Goal: Task Accomplishment & Management: Manage account settings

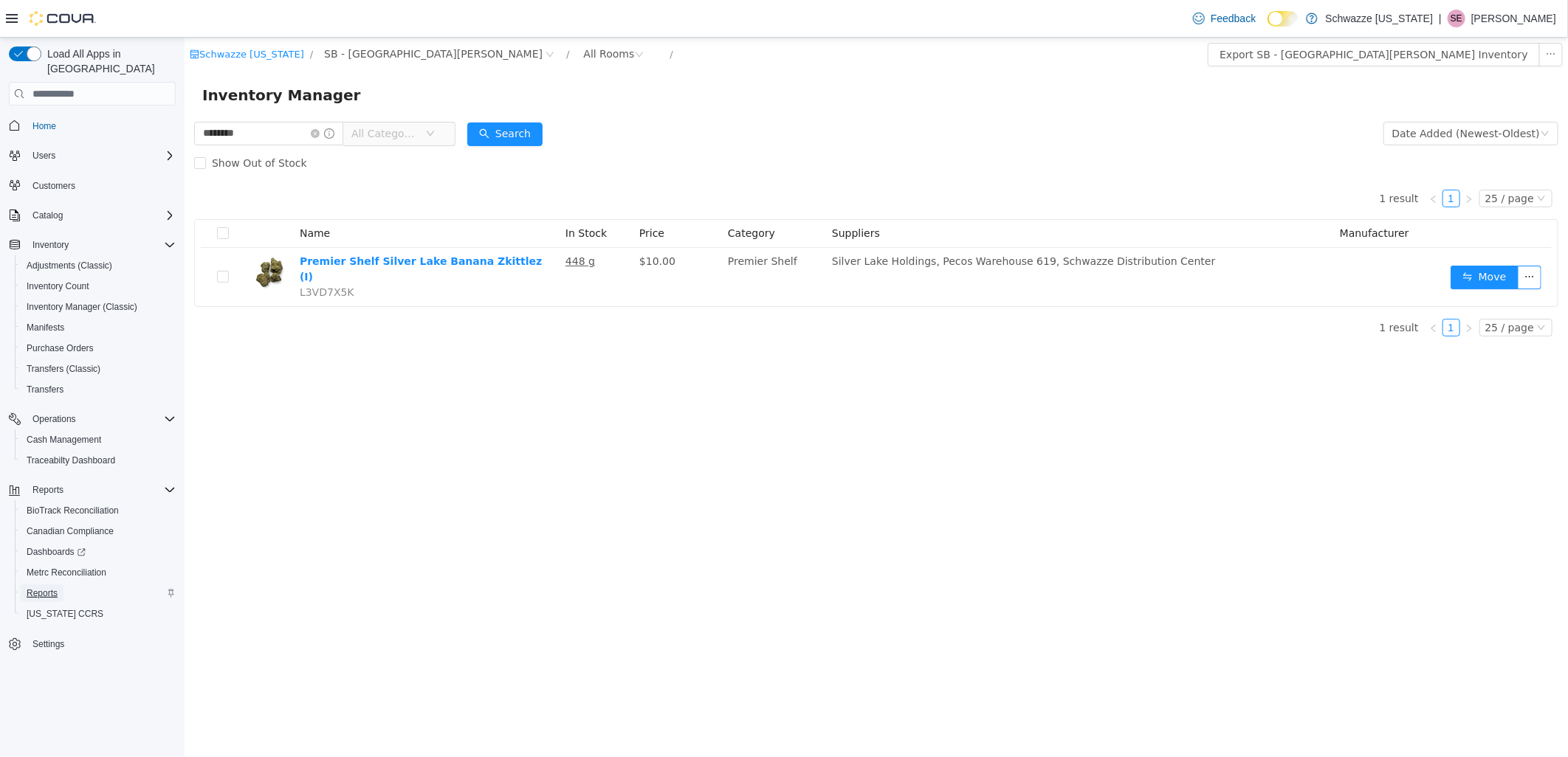
click at [40, 587] on span "Reports" at bounding box center [42, 593] width 31 height 12
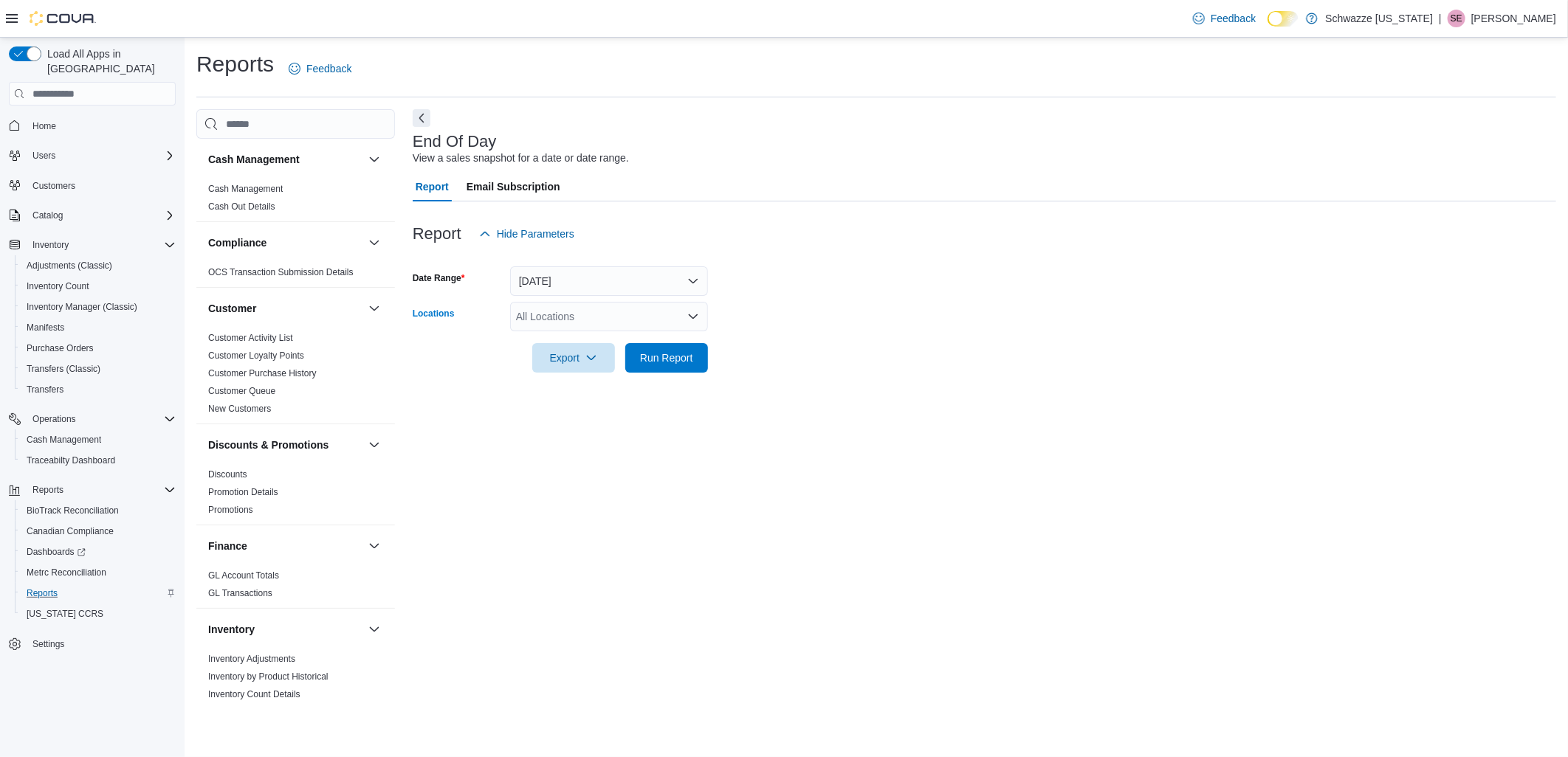
click at [622, 315] on div "All Locations" at bounding box center [609, 316] width 197 height 30
type input "***"
click at [652, 343] on div "SB - [GEOGRAPHIC_DATA][PERSON_NAME]" at bounding box center [609, 341] width 180 height 15
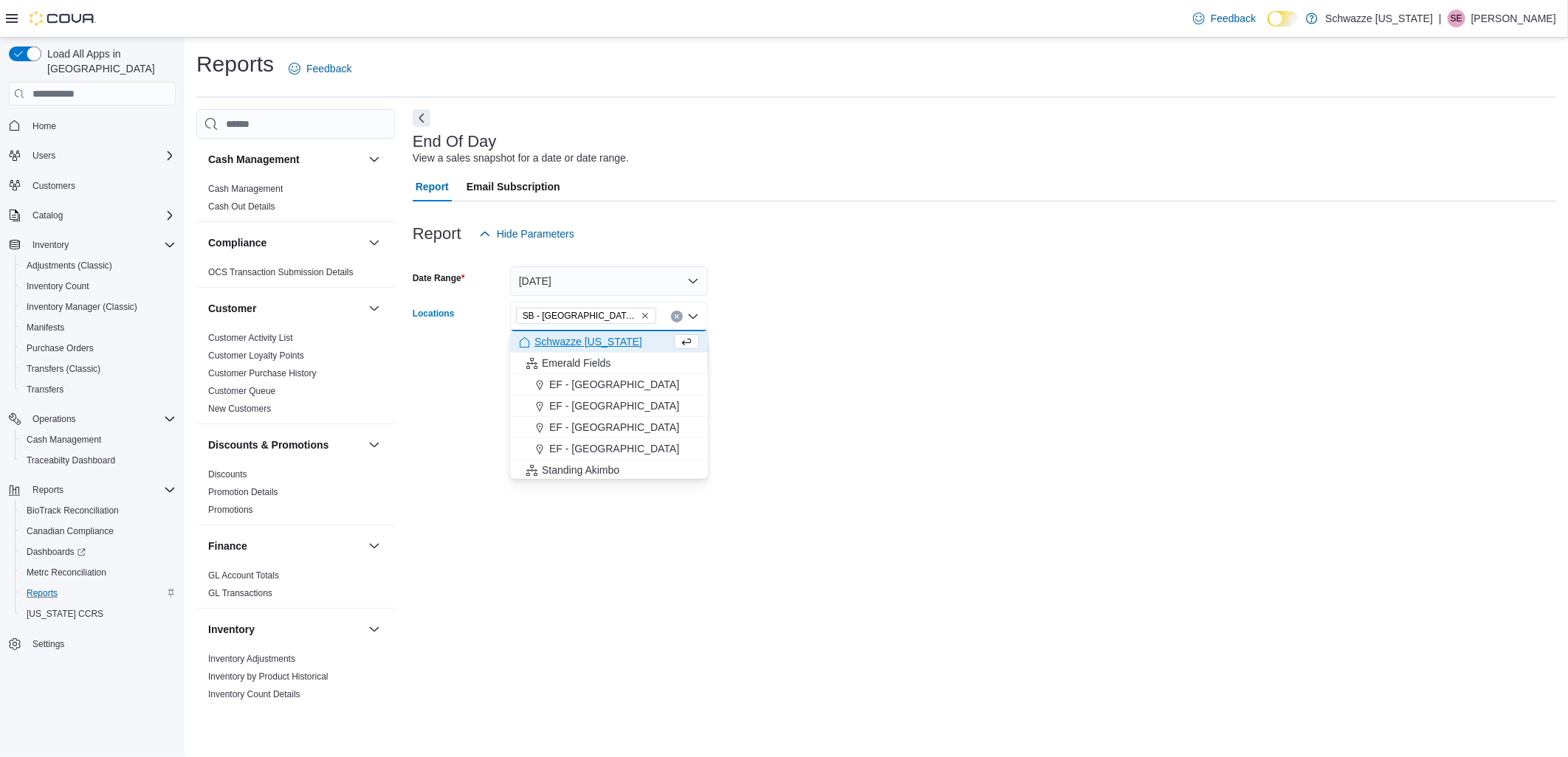
drag, startPoint x: 881, startPoint y: 240, endPoint x: 802, endPoint y: 308, distance: 104.2
click at [871, 247] on div "Report Hide Parameters" at bounding box center [984, 233] width 1143 height 30
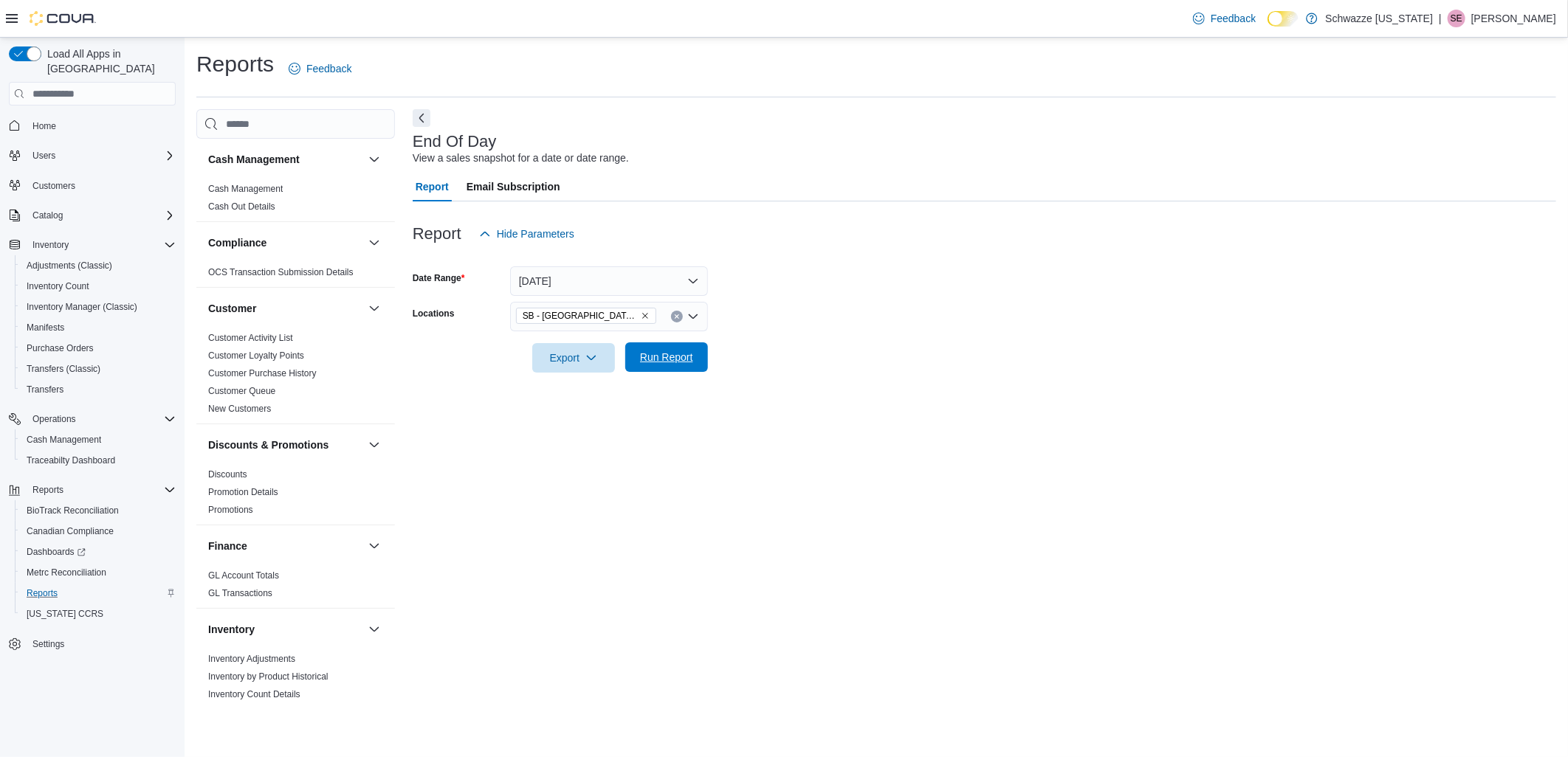
drag, startPoint x: 687, startPoint y: 359, endPoint x: 694, endPoint y: 361, distance: 7.3
click at [687, 358] on span "Run Report" at bounding box center [667, 356] width 53 height 15
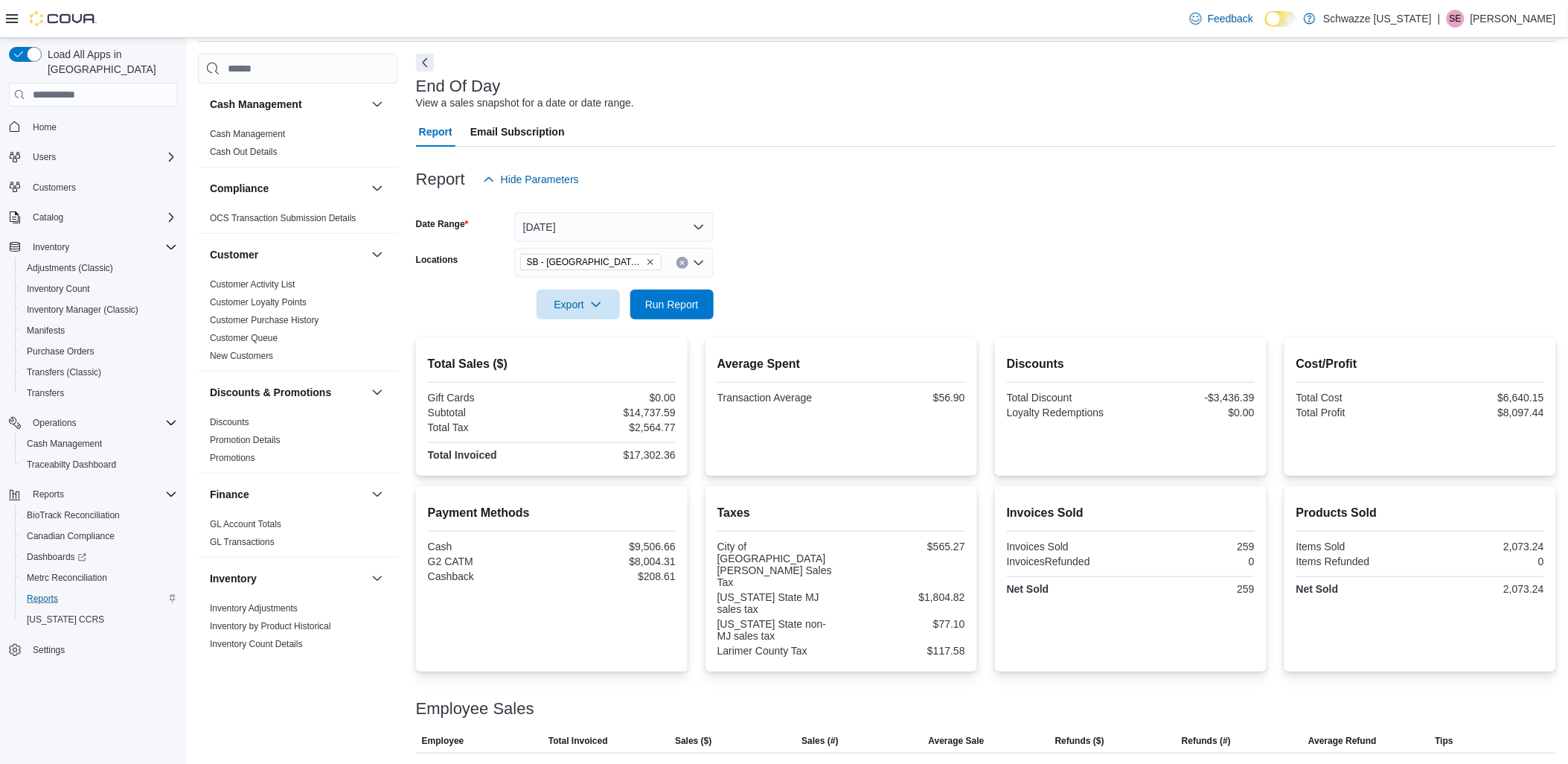
scroll to position [217, 0]
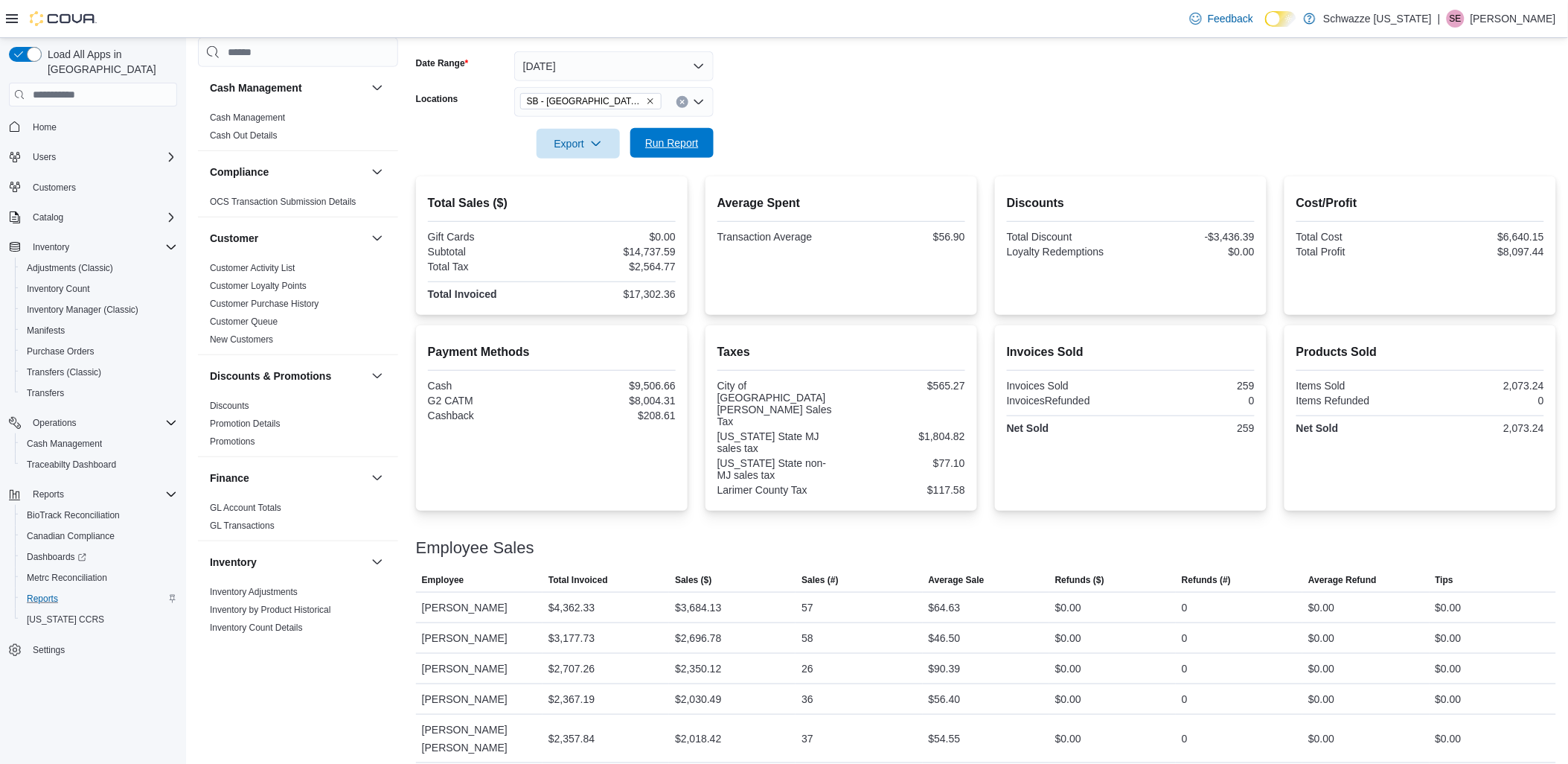
click at [655, 135] on span "Run Report" at bounding box center [672, 142] width 66 height 30
drag, startPoint x: 698, startPoint y: 139, endPoint x: 770, endPoint y: 153, distance: 73.3
click at [697, 141] on span "Run Report" at bounding box center [672, 143] width 66 height 30
click at [689, 135] on span "Run Report" at bounding box center [672, 142] width 66 height 30
click at [72, 438] on span "Cash Management" at bounding box center [64, 444] width 75 height 12
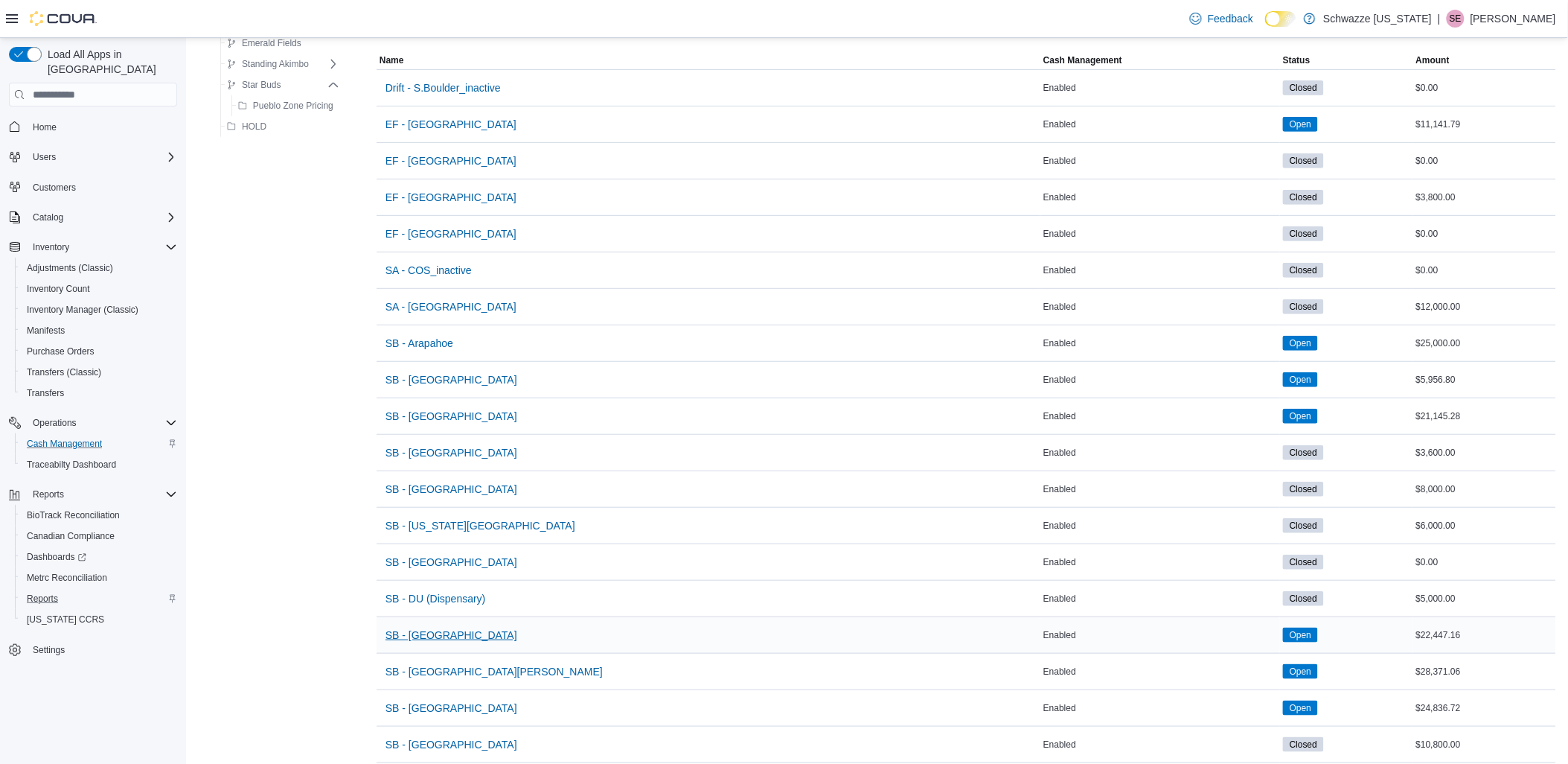
scroll to position [166, 0]
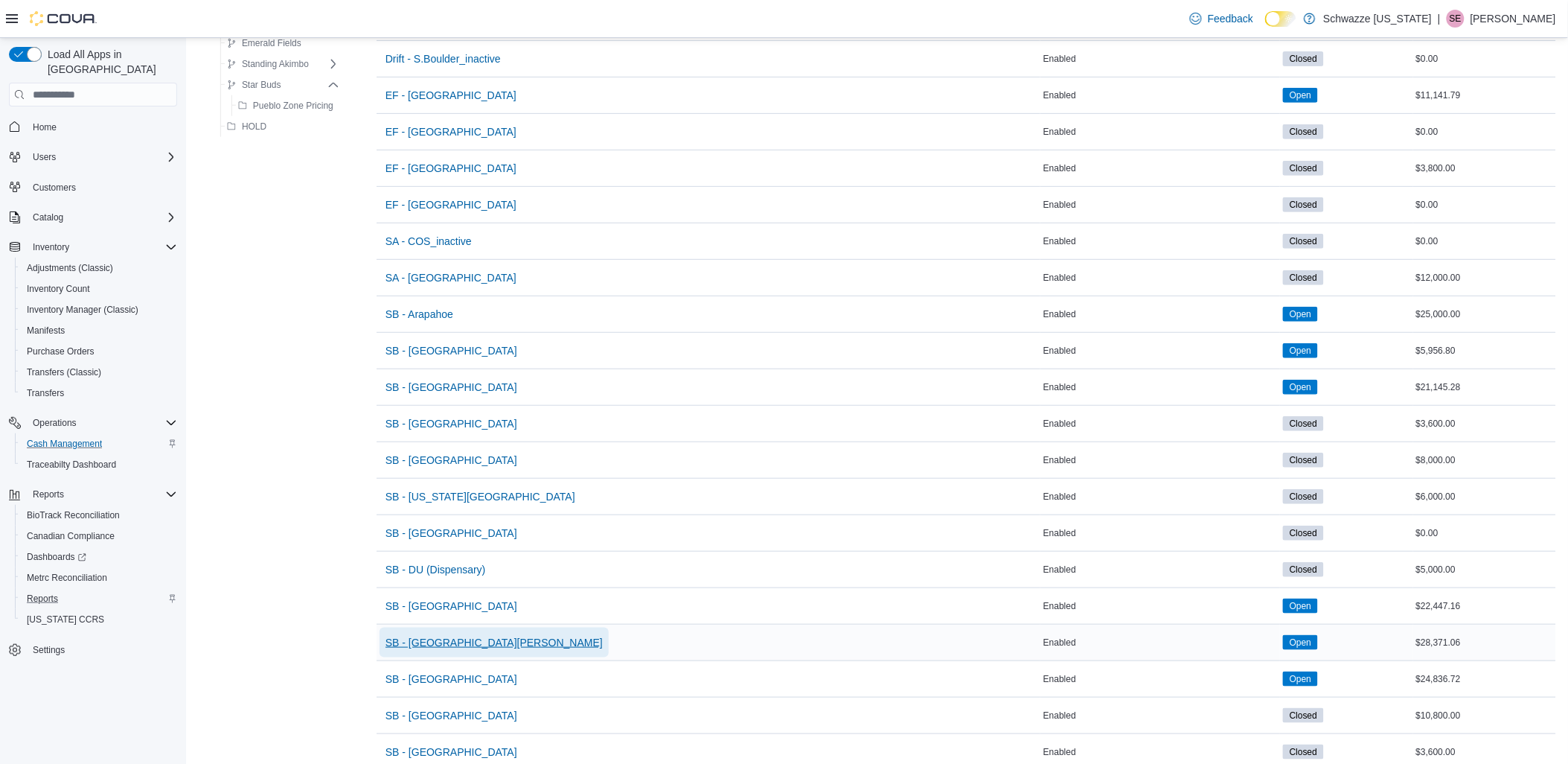
click at [428, 651] on span "SB - [GEOGRAPHIC_DATA][PERSON_NAME]" at bounding box center [494, 642] width 217 height 30
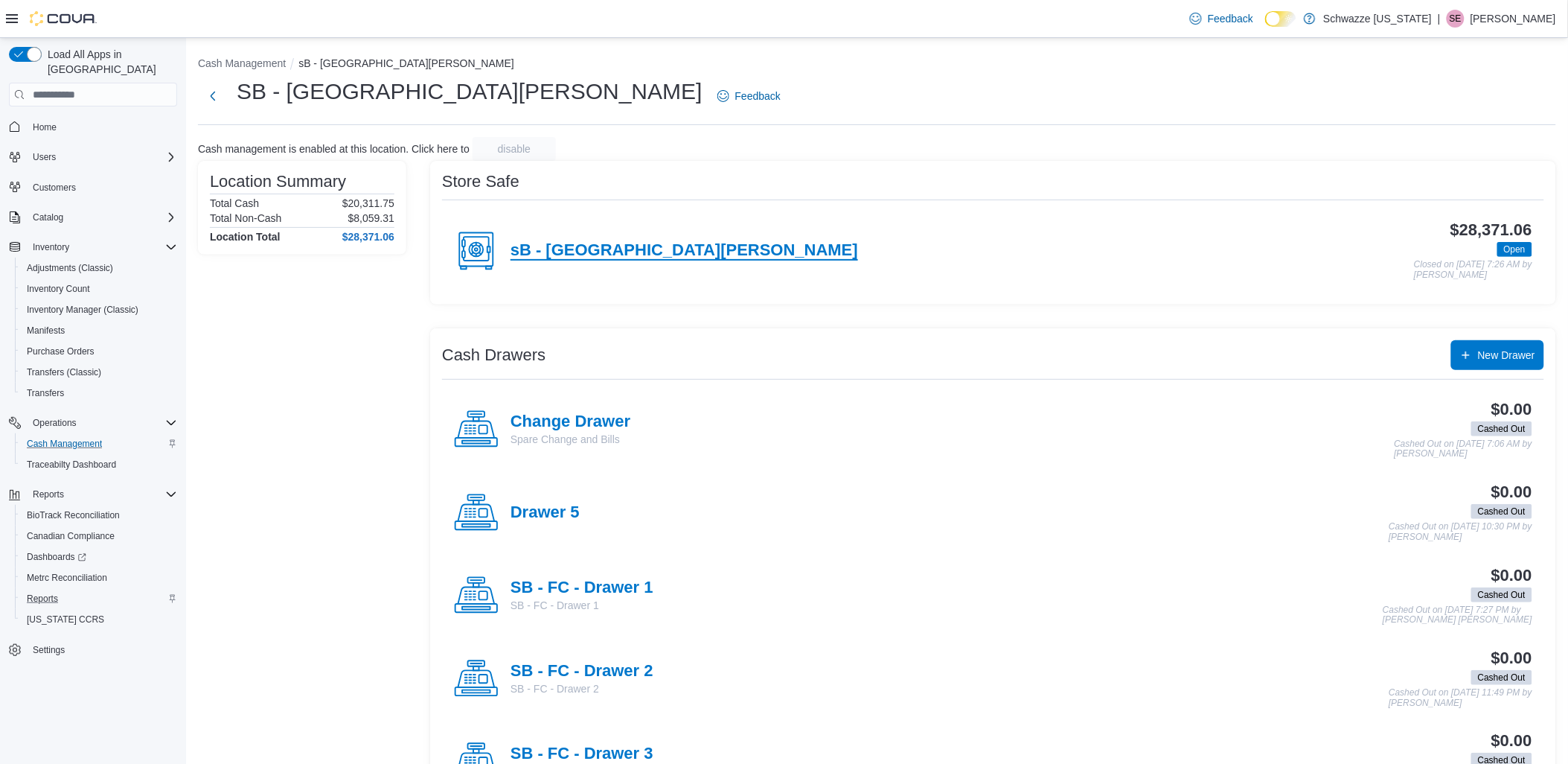
click at [603, 255] on h4 "sB - [GEOGRAPHIC_DATA][PERSON_NAME]" at bounding box center [684, 251] width 347 height 19
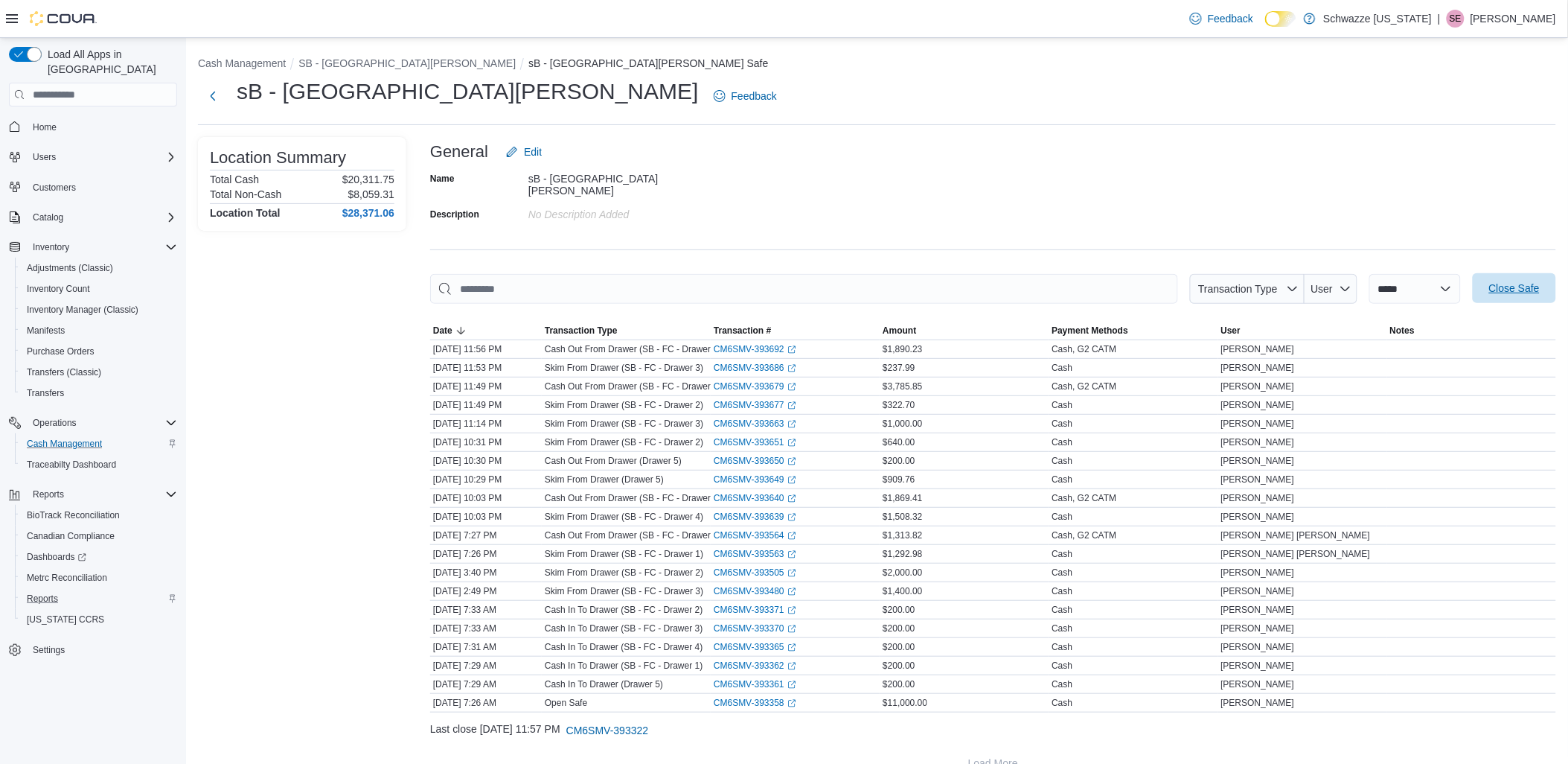
click at [1513, 291] on span "Close Safe" at bounding box center [1515, 288] width 66 height 30
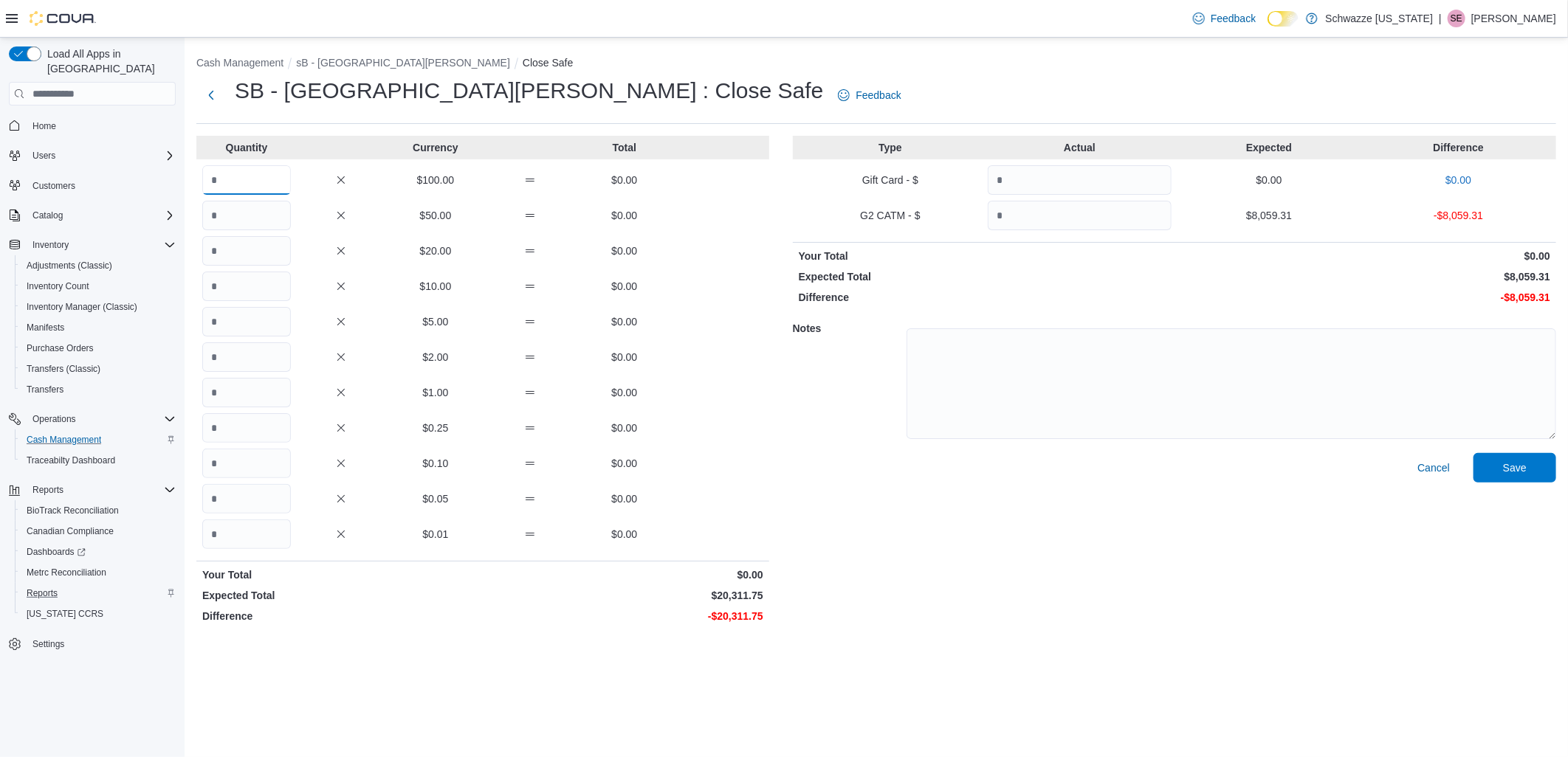
click at [232, 178] on input "Quantity" at bounding box center [247, 179] width 89 height 30
type input "**"
type input "*"
type input "***"
type input "*"
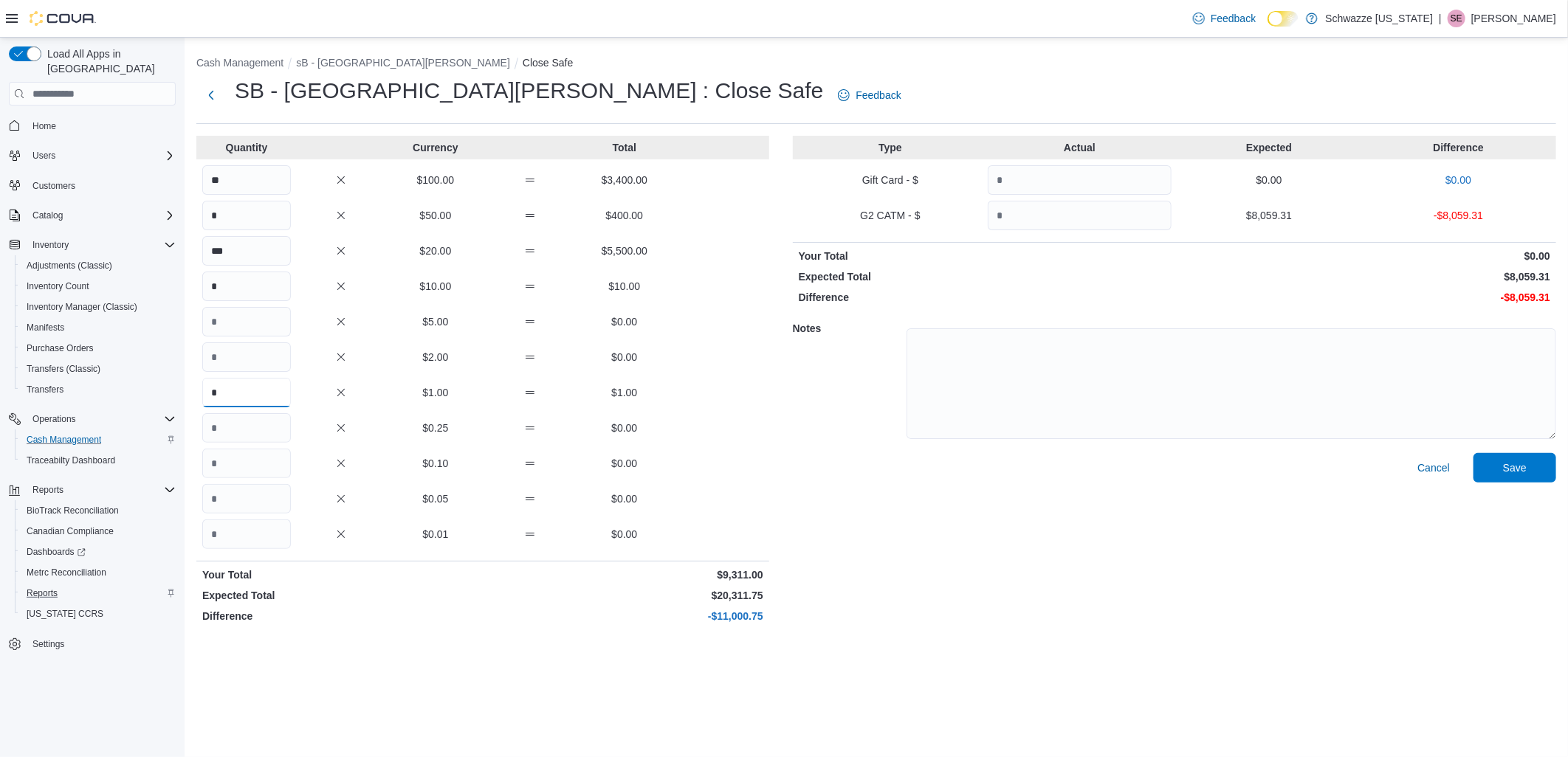
type input "*"
click at [218, 183] on input "**" at bounding box center [247, 179] width 89 height 30
type input "***"
drag, startPoint x: 1178, startPoint y: 547, endPoint x: 1138, endPoint y: 261, distance: 288.8
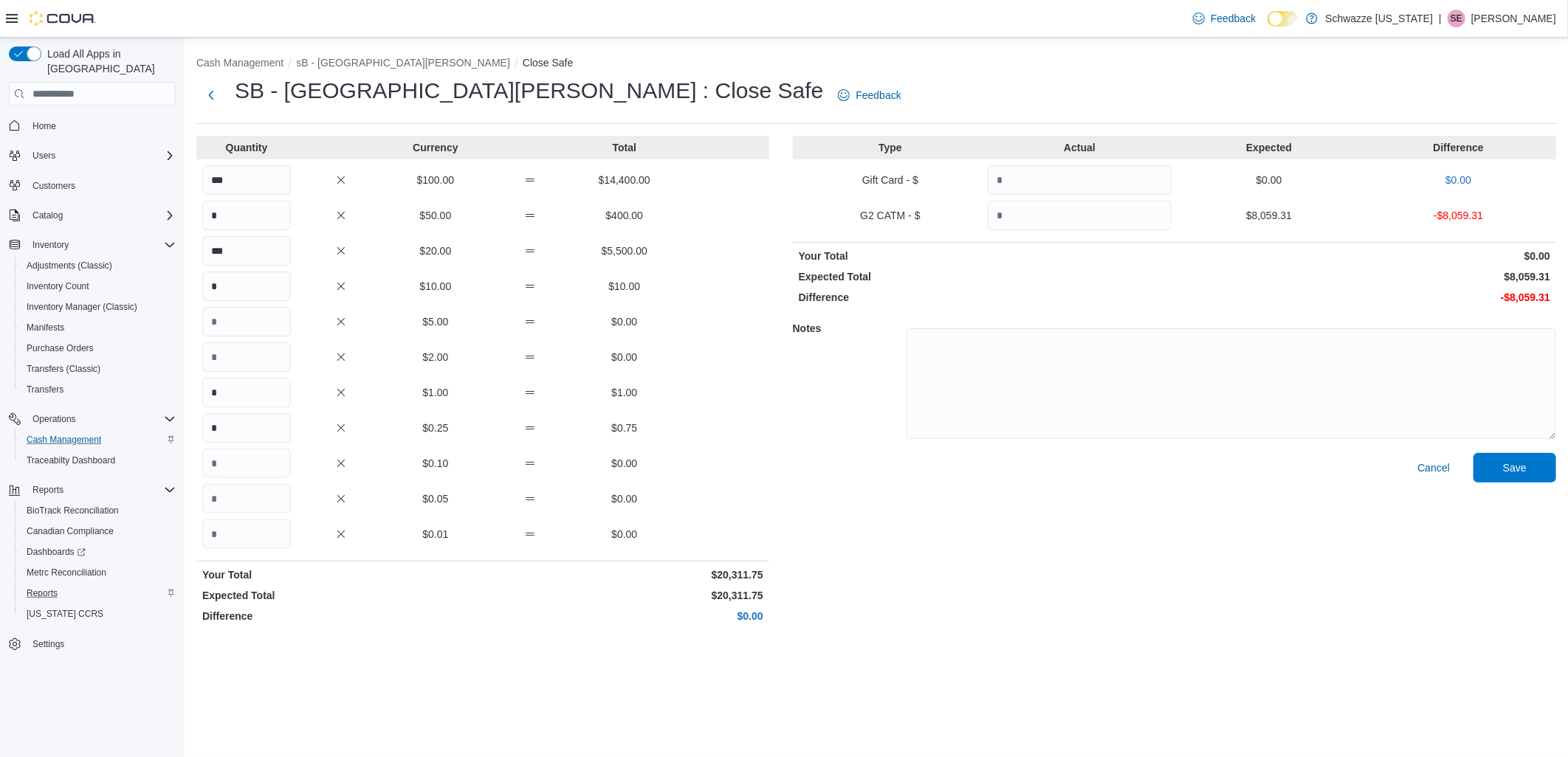
click at [1163, 468] on div "Cancel Save" at bounding box center [1174, 541] width 763 height 176
click at [1099, 216] on input "Quantity" at bounding box center [1079, 215] width 184 height 30
type input "*******"
click at [1277, 547] on div "Cancel Save" at bounding box center [1174, 541] width 763 height 176
click at [1504, 472] on span "Save" at bounding box center [1515, 467] width 24 height 15
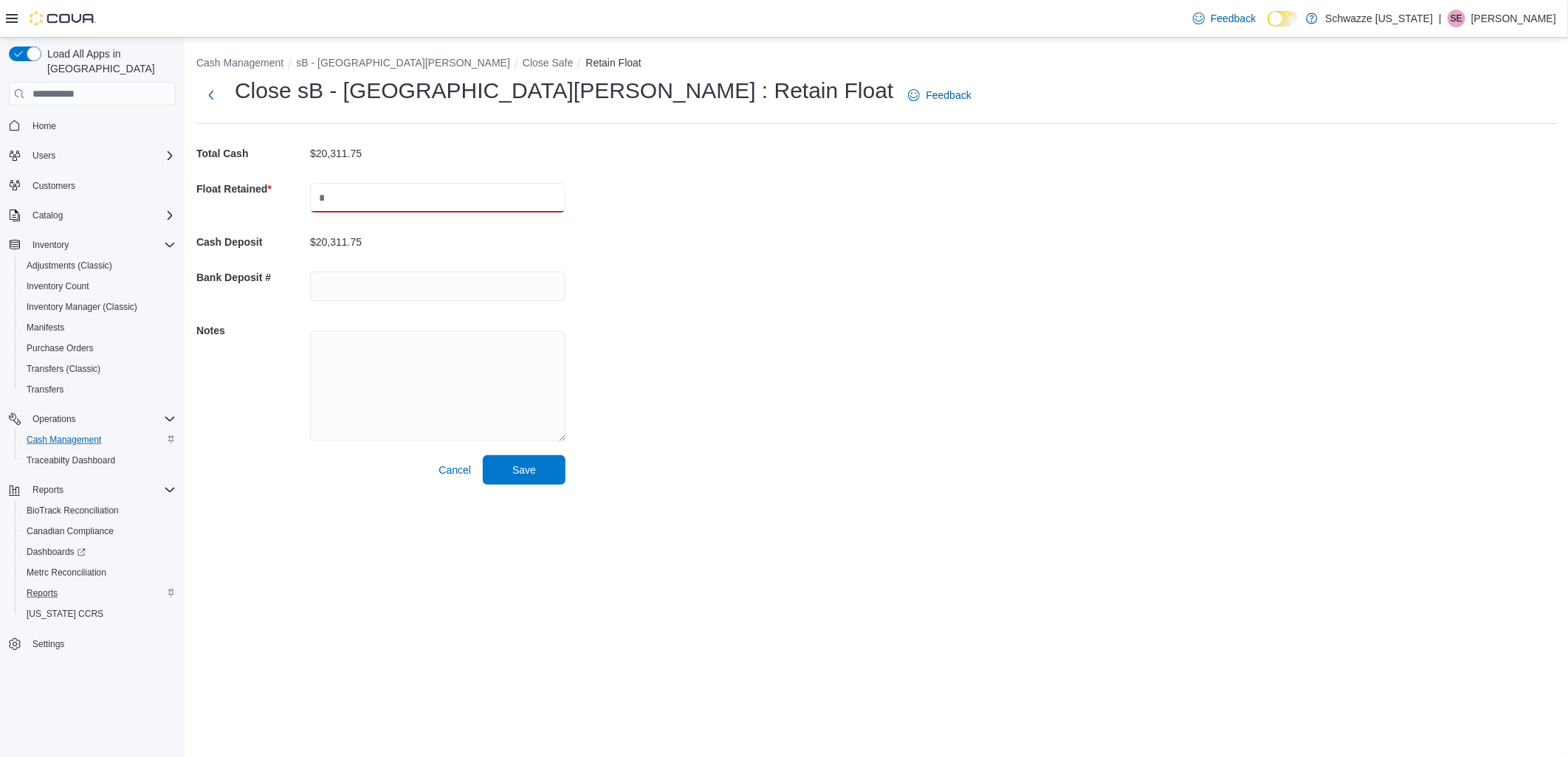
click at [369, 196] on input "text" at bounding box center [438, 197] width 256 height 30
type input "*****"
drag, startPoint x: 665, startPoint y: 264, endPoint x: 668, endPoint y: 331, distance: 67.1
click at [664, 266] on div "Cash Management sB - [GEOGRAPHIC_DATA][PERSON_NAME] Close Safe Retain Float Clo…" at bounding box center [876, 267] width 1383 height 459
click at [524, 472] on span "Save" at bounding box center [524, 468] width 24 height 15
